Goal: Navigation & Orientation: Find specific page/section

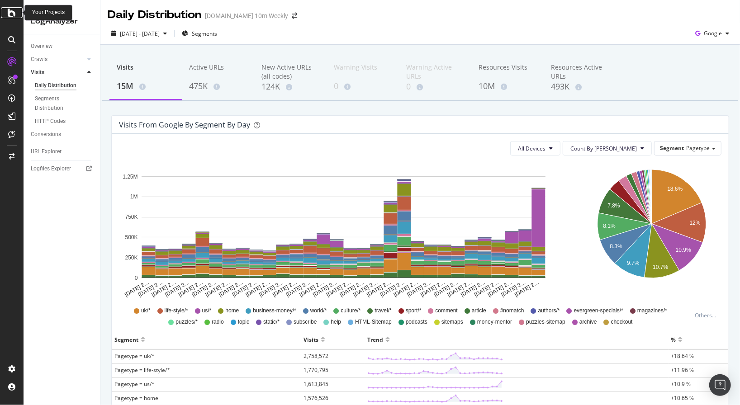
click at [11, 15] on icon at bounding box center [12, 12] width 8 height 11
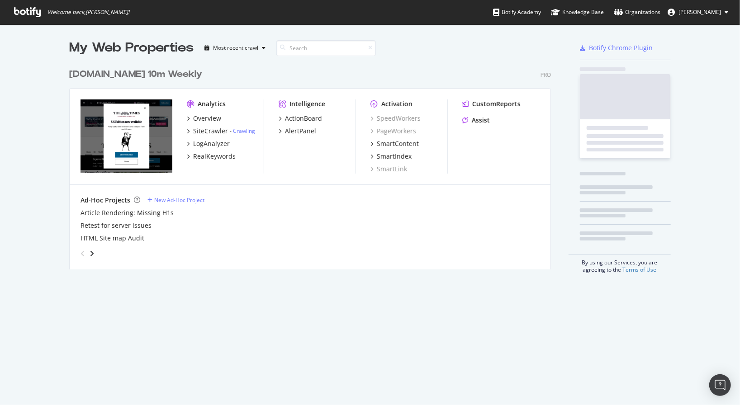
scroll to position [405, 740]
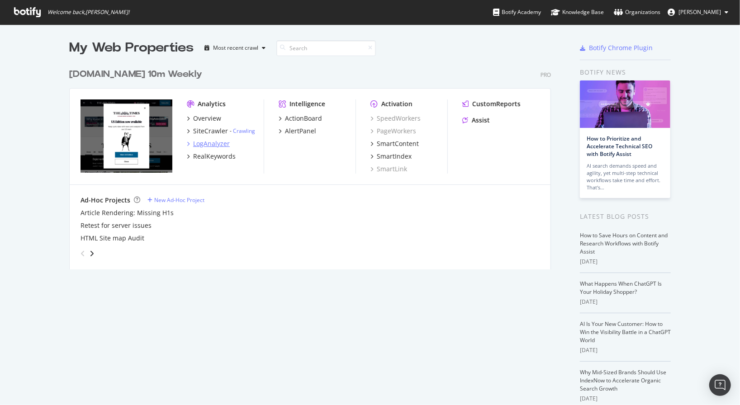
click at [206, 143] on div "LogAnalyzer" at bounding box center [211, 143] width 37 height 9
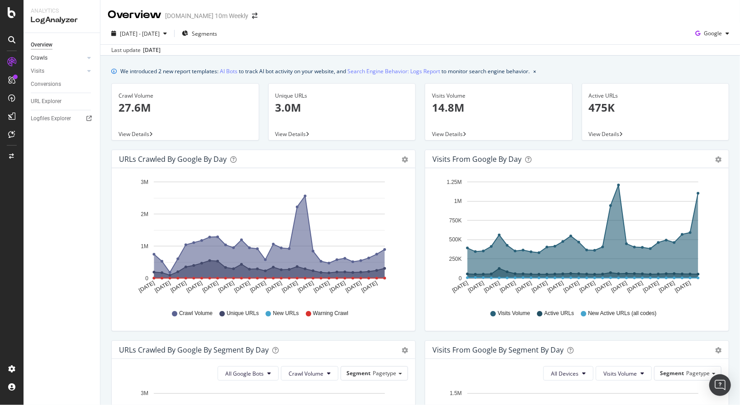
click at [54, 59] on link "Crawls" at bounding box center [58, 58] width 54 height 10
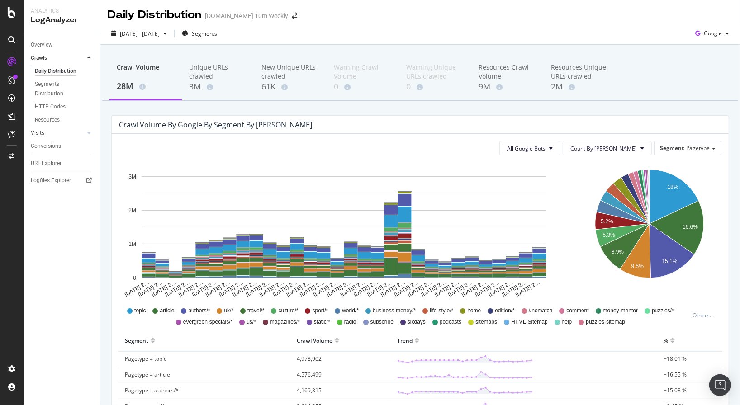
click at [66, 130] on link "Visits" at bounding box center [58, 133] width 54 height 10
